Goal: Check status: Check status

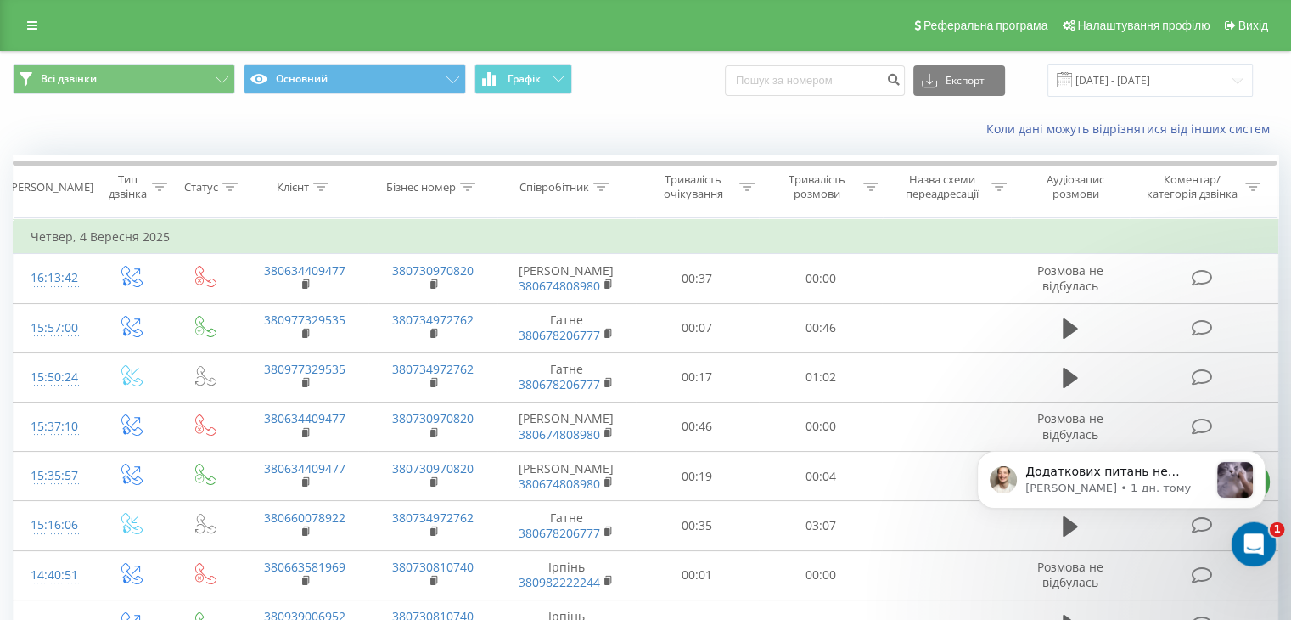
click at [1242, 543] on icon "Відкрити програму для спілкування Intercom" at bounding box center [1251, 542] width 28 height 28
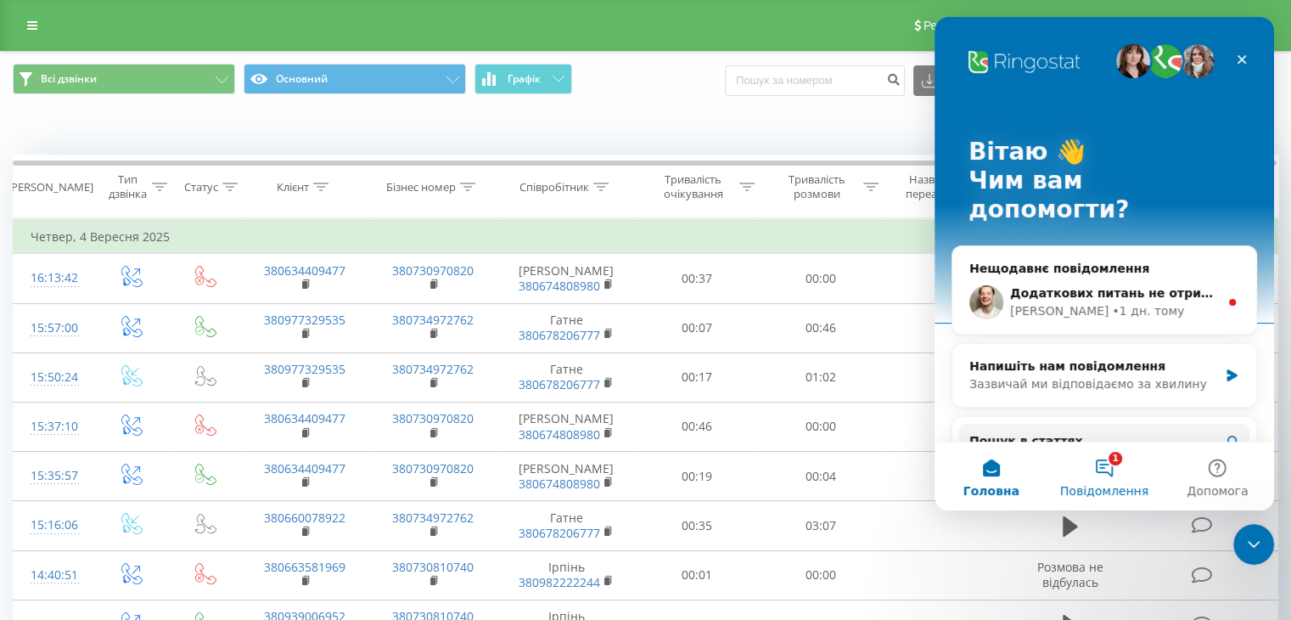
click at [1107, 480] on button "1 Повідомлення" at bounding box center [1103, 476] width 113 height 68
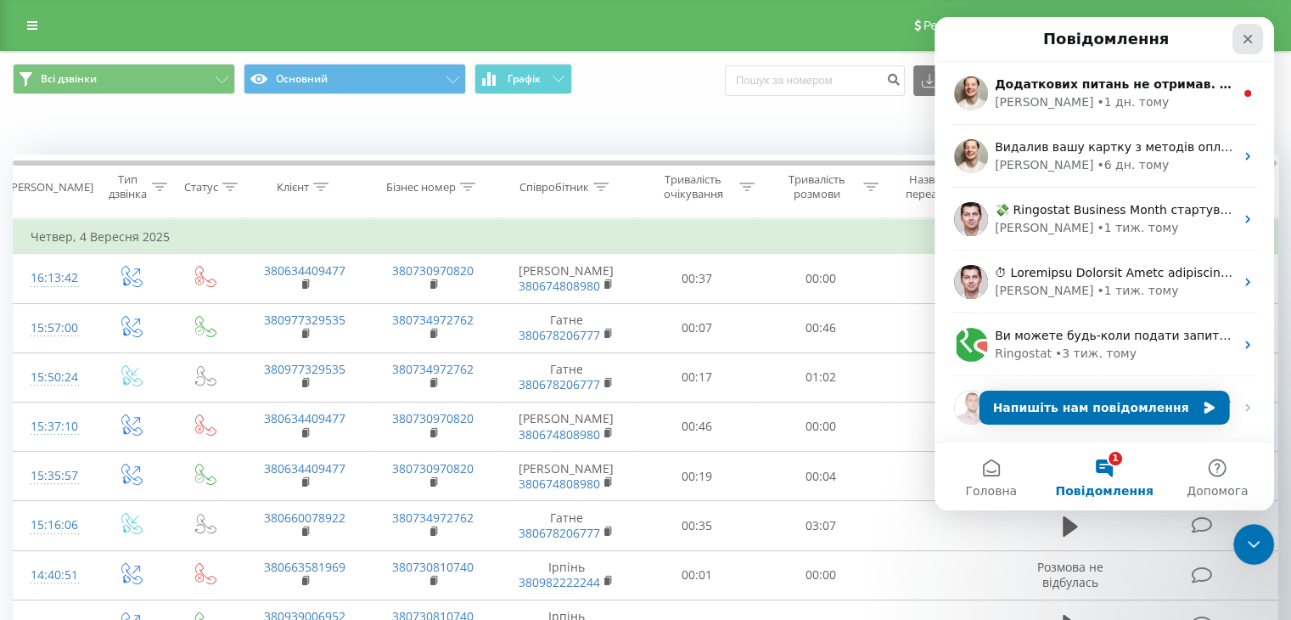
click at [1255, 35] on div "Закрити" at bounding box center [1247, 39] width 31 height 31
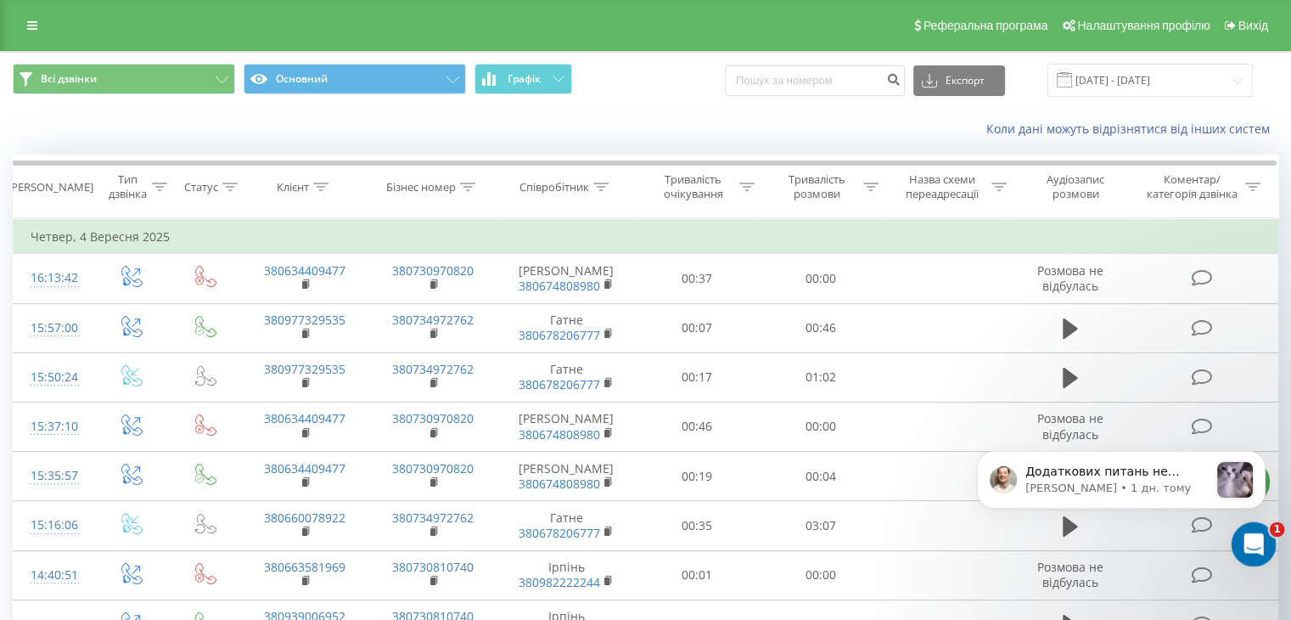
drag, startPoint x: 1259, startPoint y: 547, endPoint x: 1268, endPoint y: 620, distance: 73.5
click at [1268, 562] on html at bounding box center [1251, 541] width 41 height 41
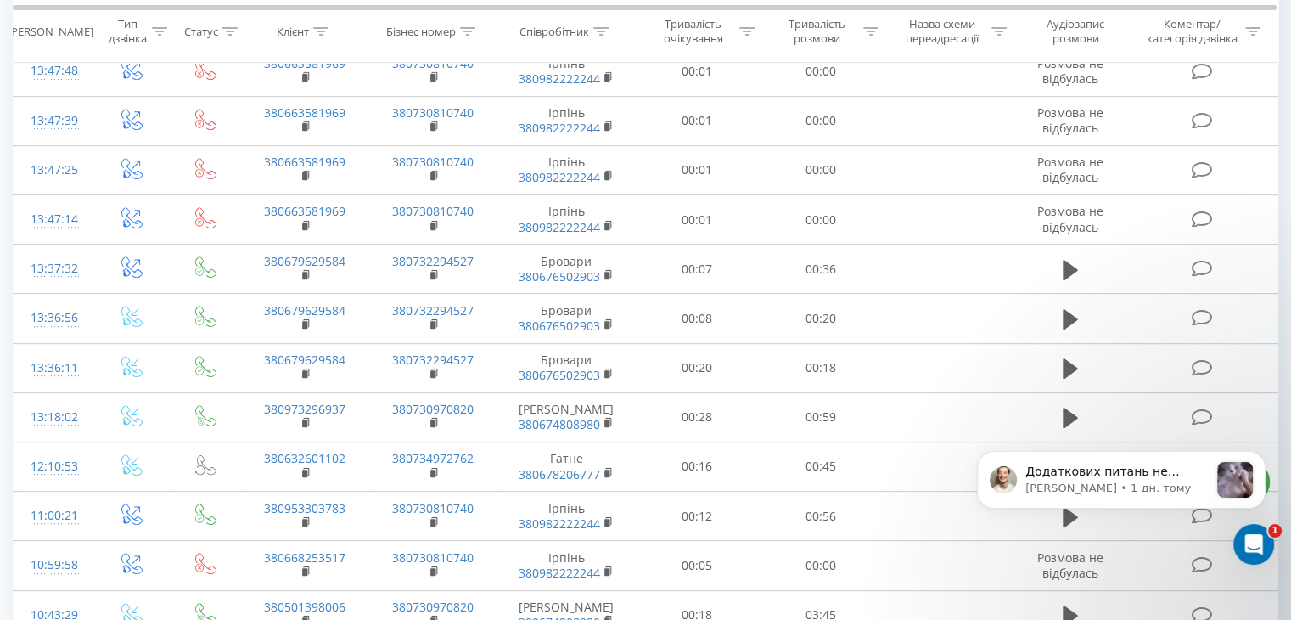
scroll to position [928, 0]
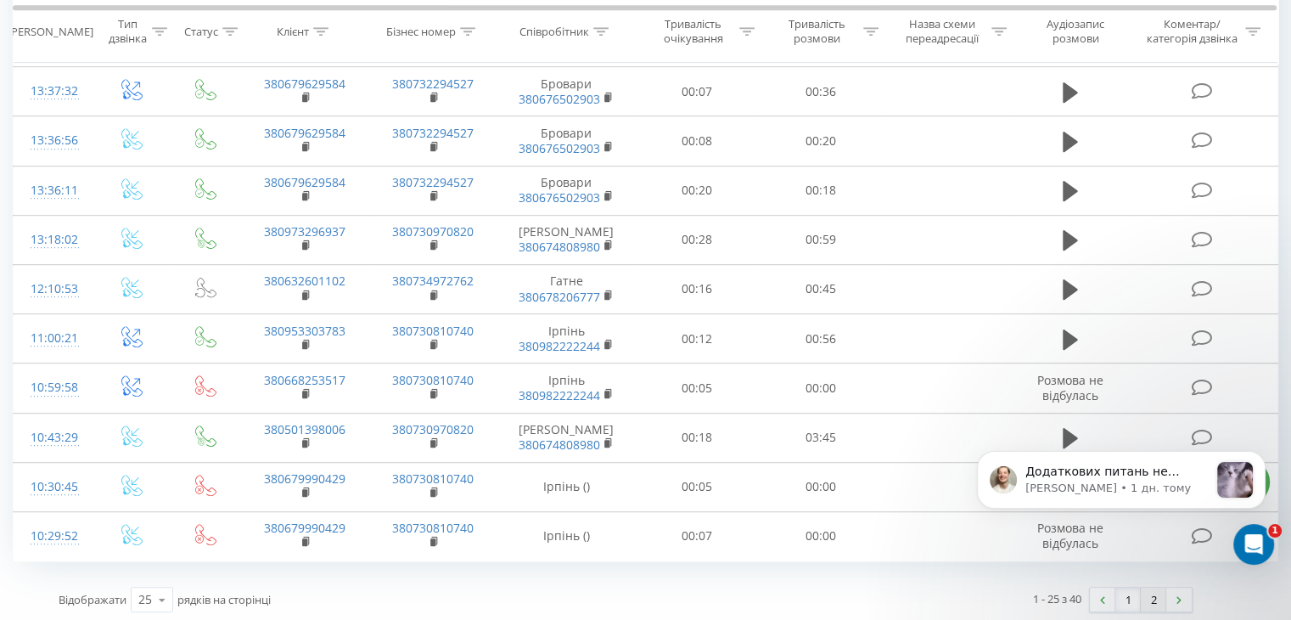
click at [1145, 596] on link "2" at bounding box center [1153, 599] width 25 height 24
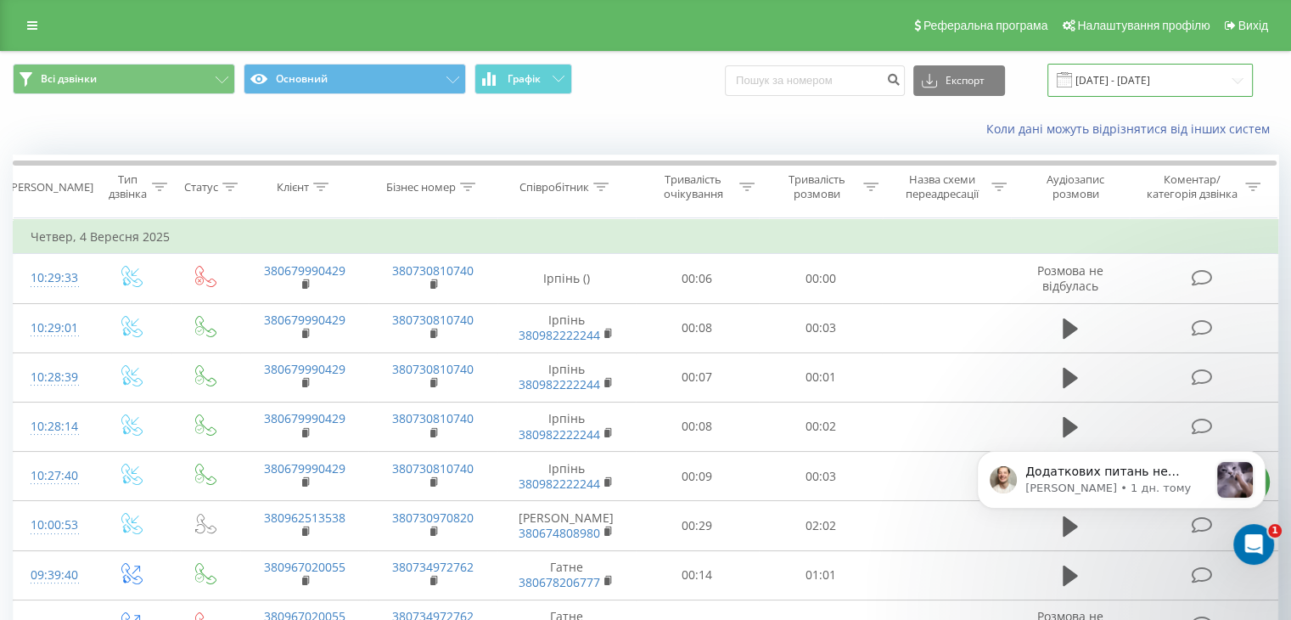
click at [1164, 77] on input "[DATE] - [DATE]" at bounding box center [1149, 80] width 205 height 33
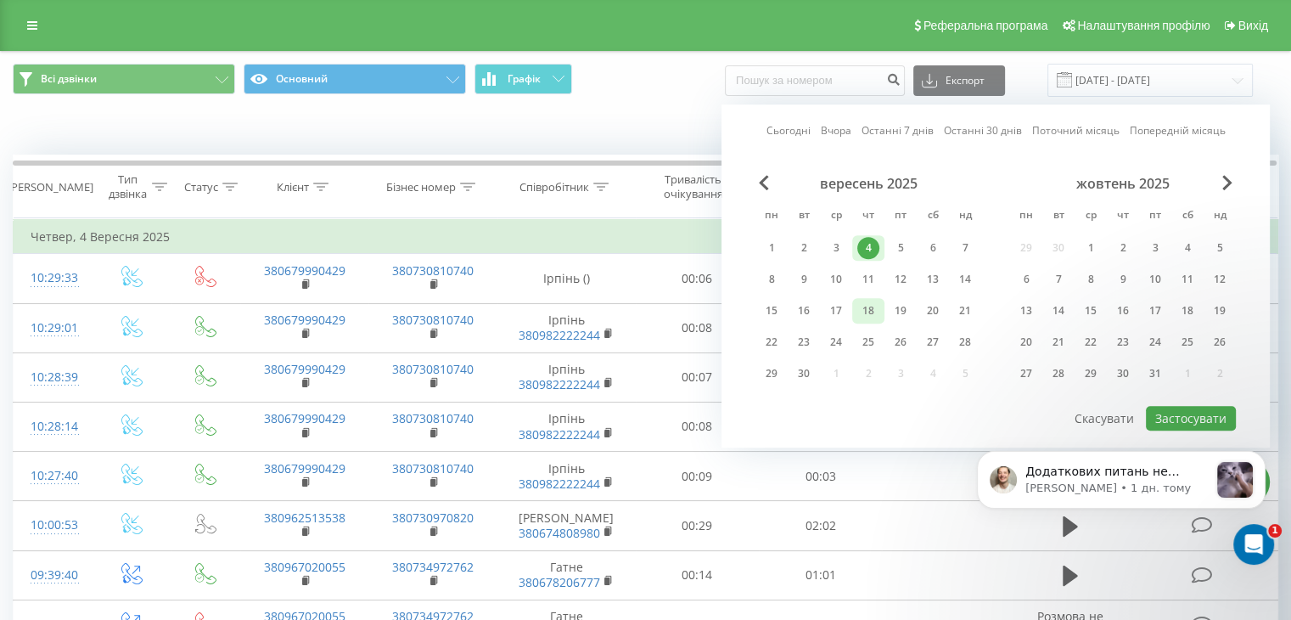
click at [875, 315] on div "18" at bounding box center [868, 311] width 22 height 22
click at [1189, 413] on button "Застосувати" at bounding box center [1191, 418] width 90 height 25
type input "[DATE] - [DATE]"
